Goal: Information Seeking & Learning: Learn about a topic

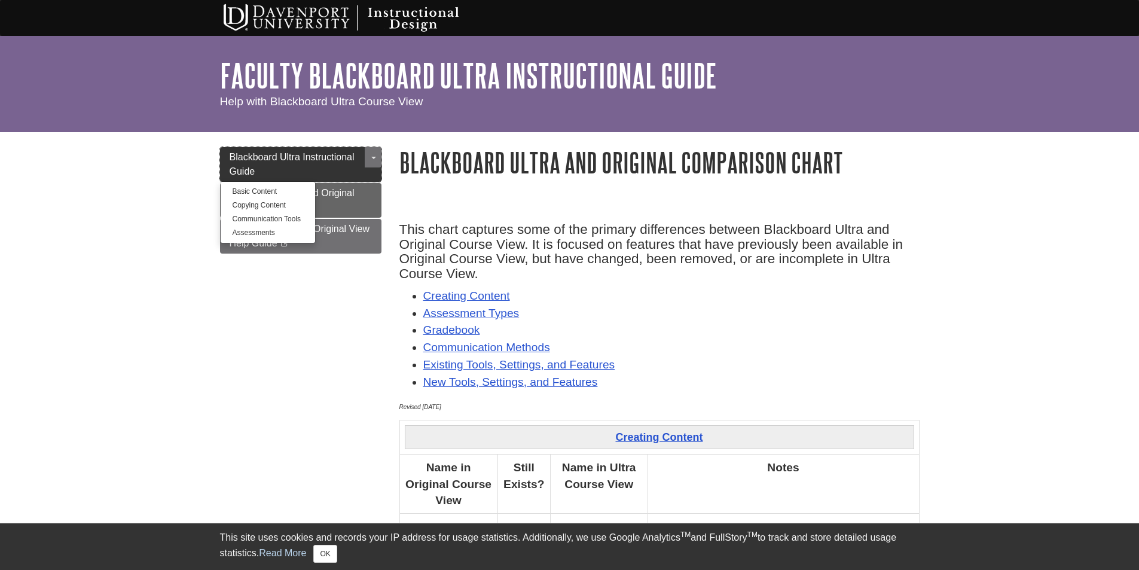
click at [278, 166] on link "Blackboard Ultra Instructional Guide" at bounding box center [300, 164] width 161 height 35
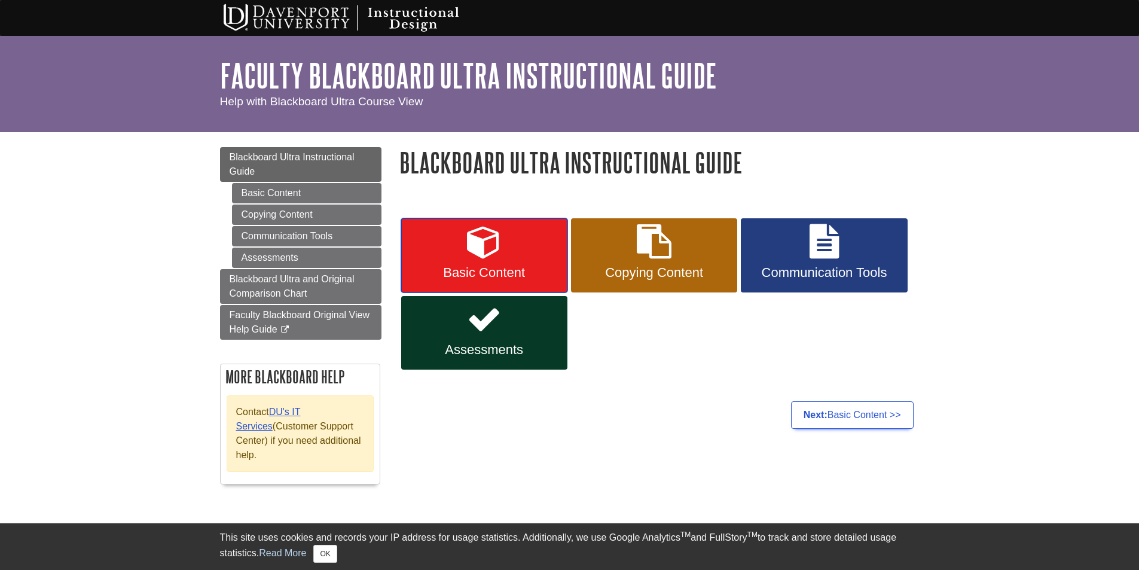
click at [506, 260] on link "Basic Content" at bounding box center [484, 255] width 166 height 74
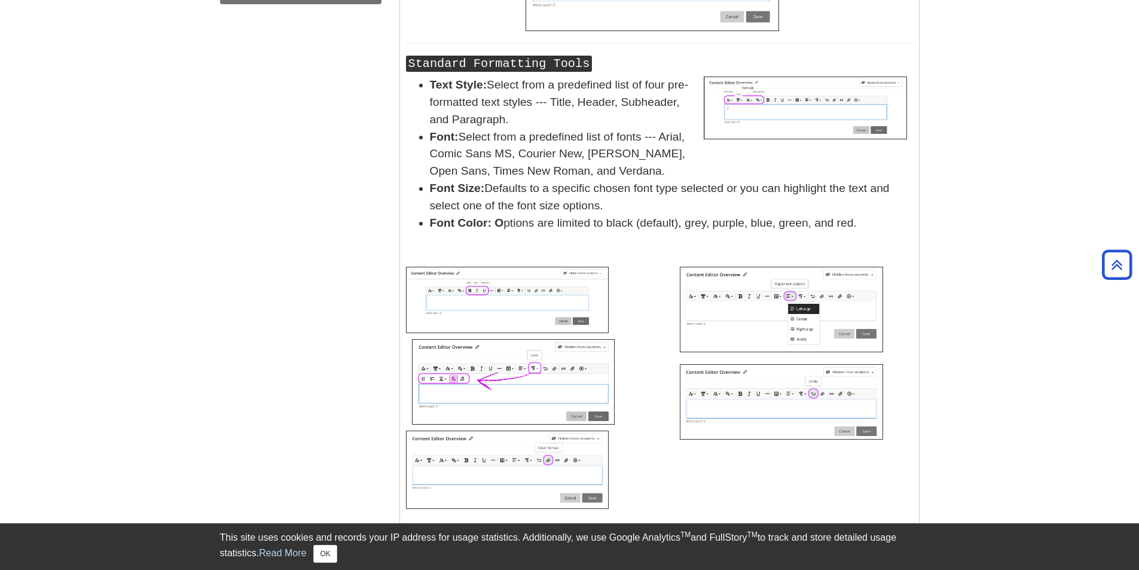
scroll to position [658, 0]
click at [317, 553] on button "OK" at bounding box center [324, 554] width 23 height 18
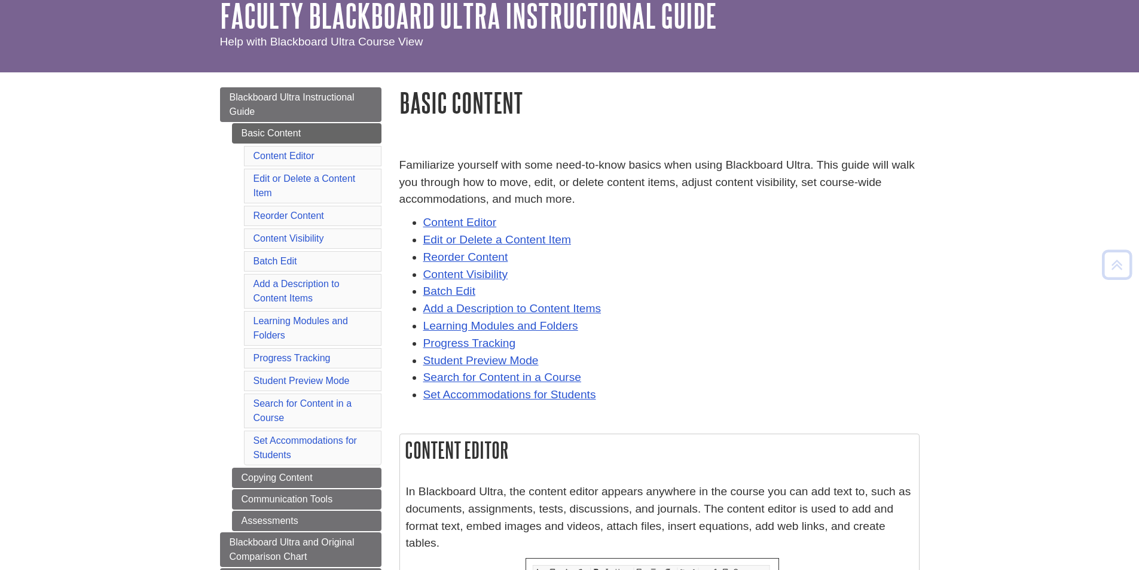
scroll to position [0, 0]
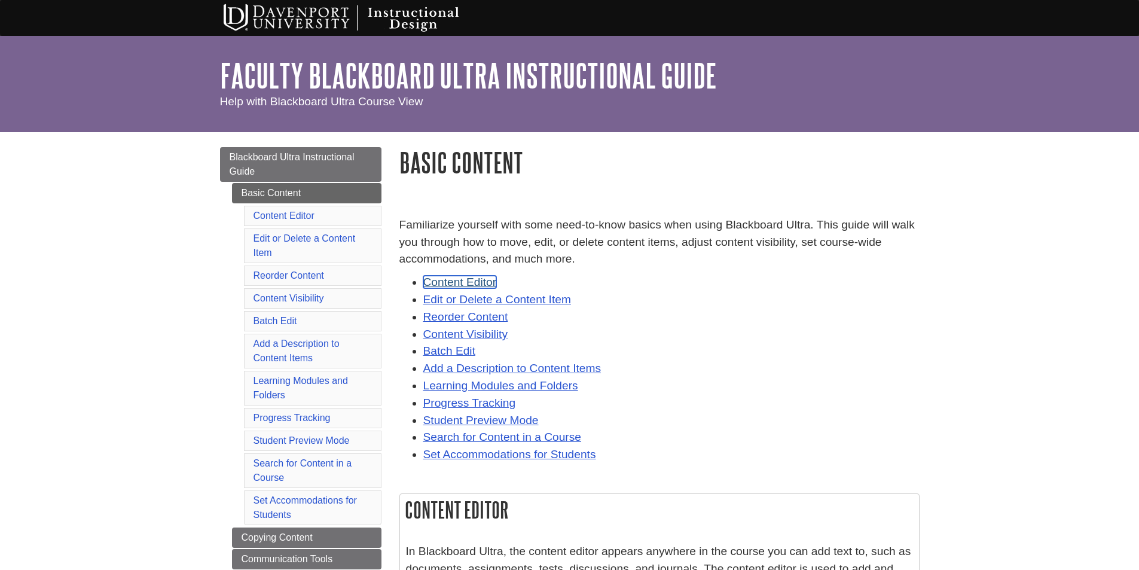
click at [441, 280] on link "Content Editor" at bounding box center [460, 282] width 74 height 13
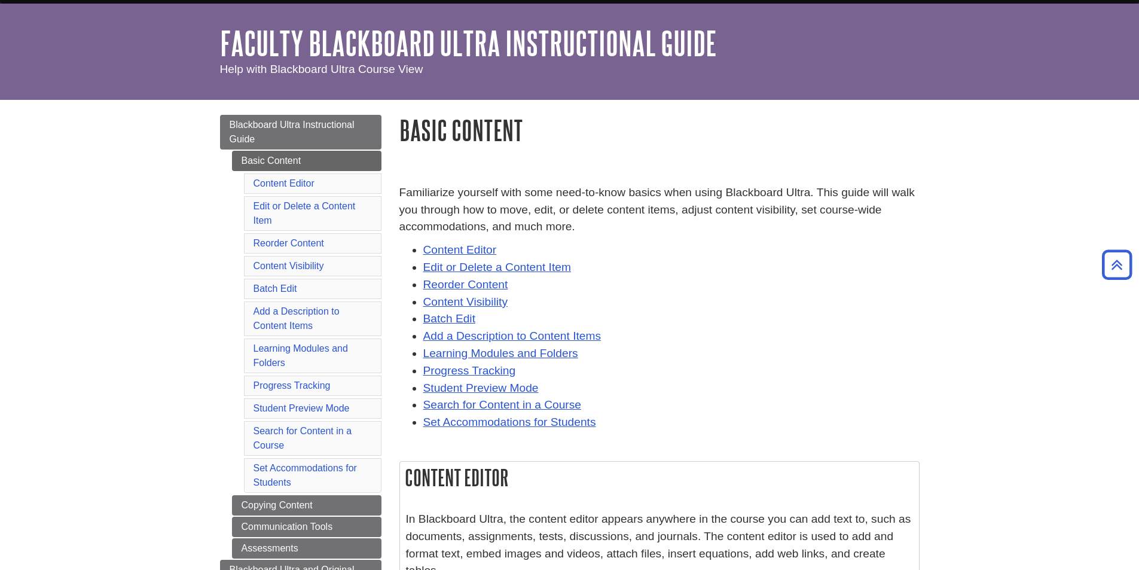
scroll to position [15, 0]
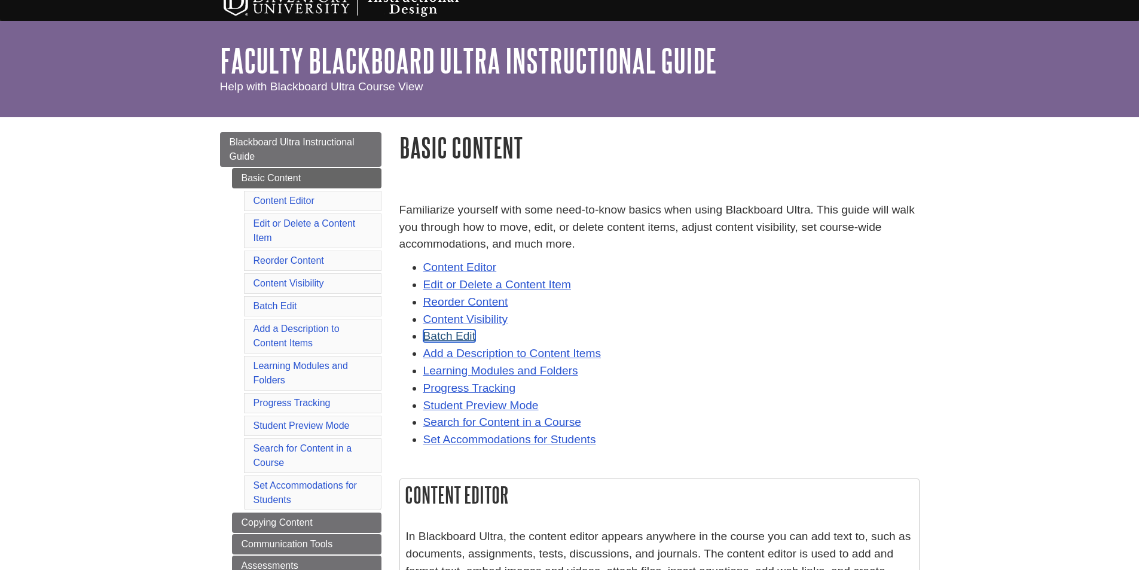
click at [459, 335] on link "Batch Edit" at bounding box center [449, 335] width 52 height 13
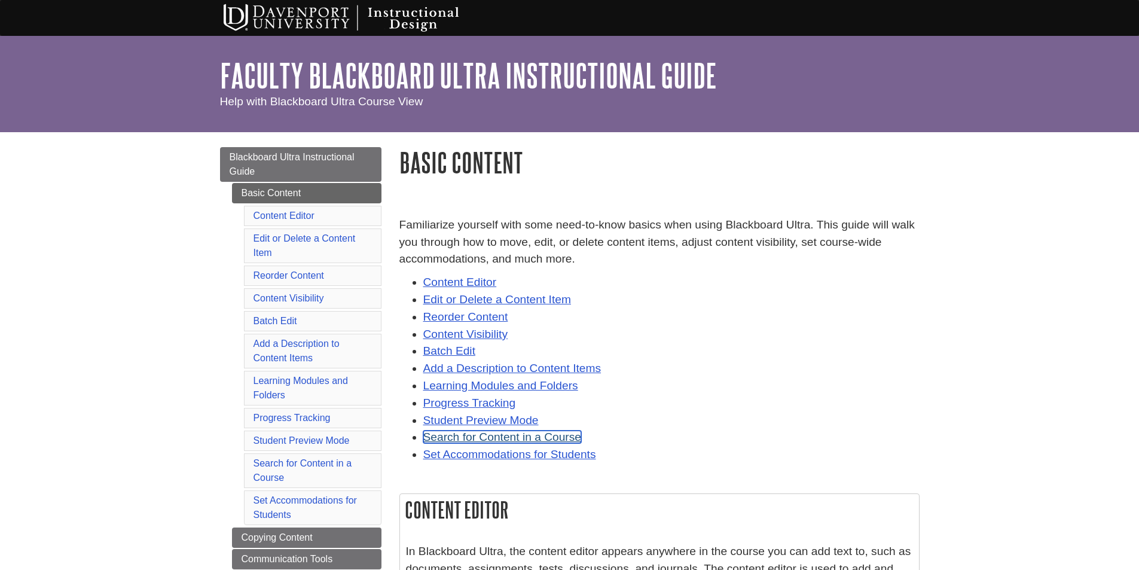
click at [534, 434] on link "Search for Content in a Course" at bounding box center [502, 436] width 158 height 13
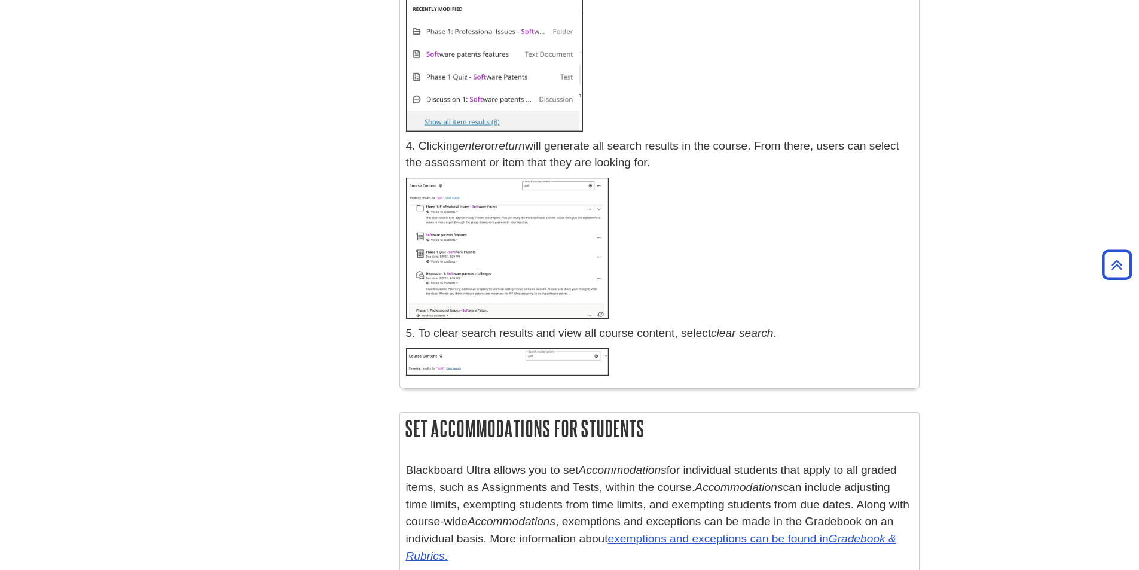
scroll to position [15658, 0]
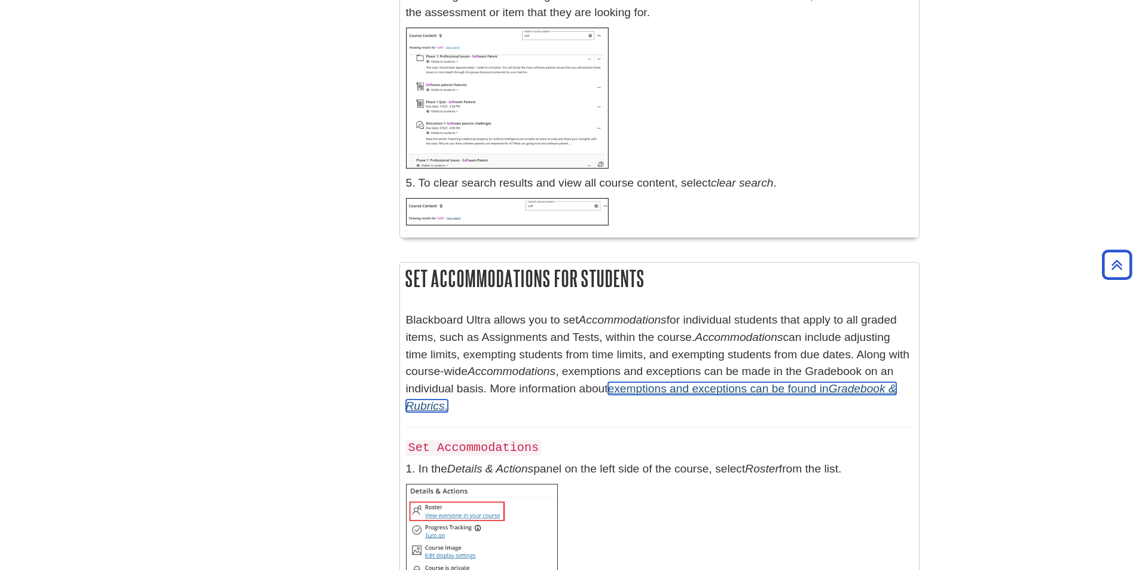
click at [857, 382] on em "Gradebook & Rubrics" at bounding box center [651, 397] width 490 height 30
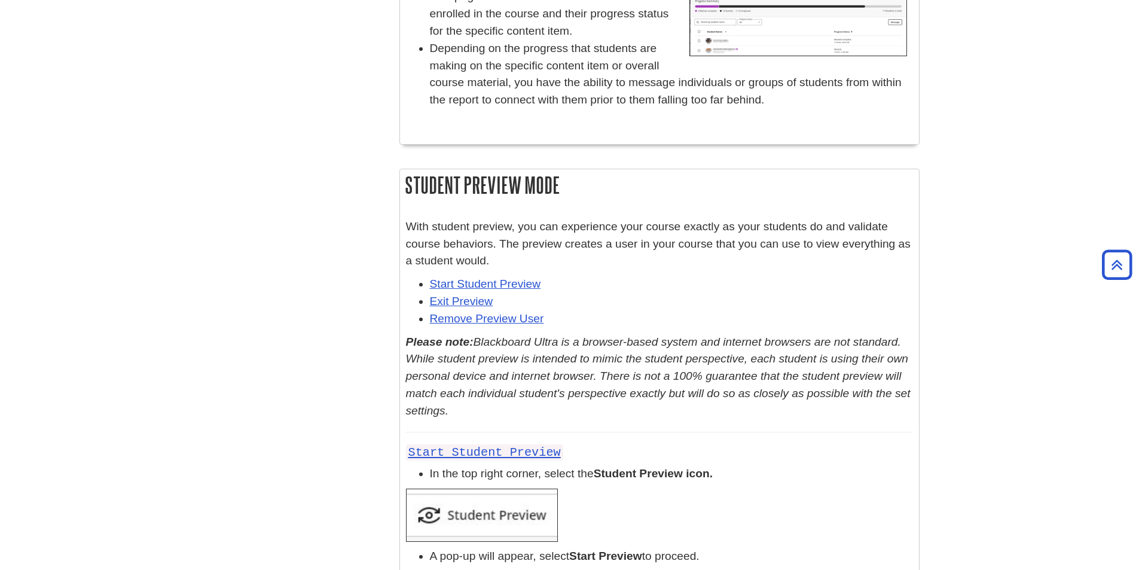
scroll to position [13476, 0]
drag, startPoint x: 407, startPoint y: 294, endPoint x: 896, endPoint y: 283, distance: 489.2
copy div "Lor Ipsumdolorsita con Adipisci Elitseddoe Tempo incidi utl et dol Magnaaliquae…"
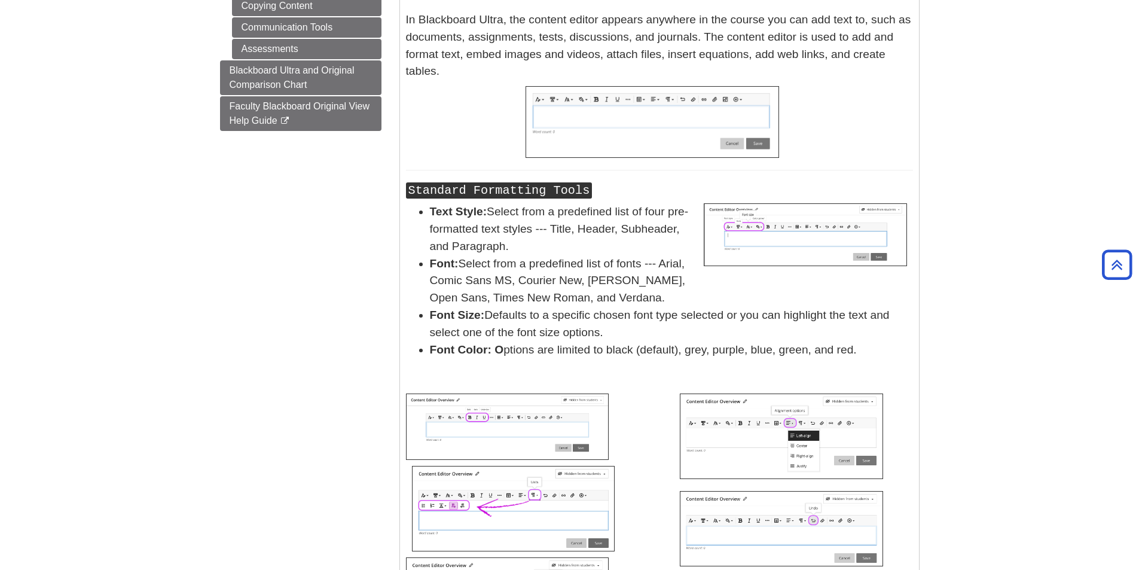
scroll to position [530, 0]
